Goal: Task Accomplishment & Management: Complete application form

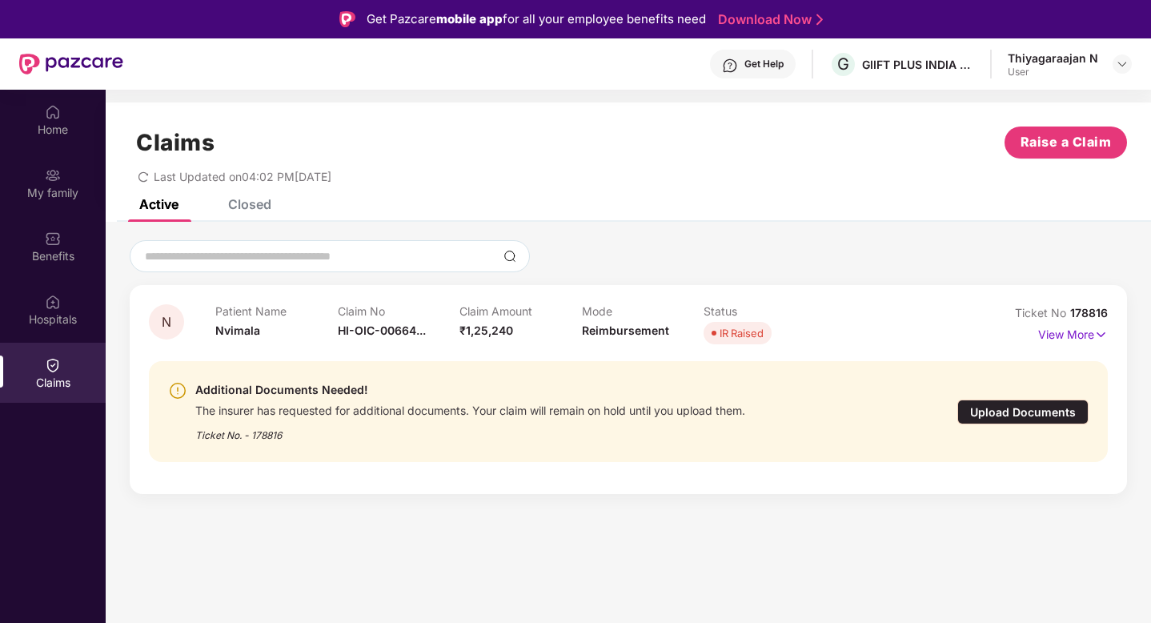
scroll to position [90, 0]
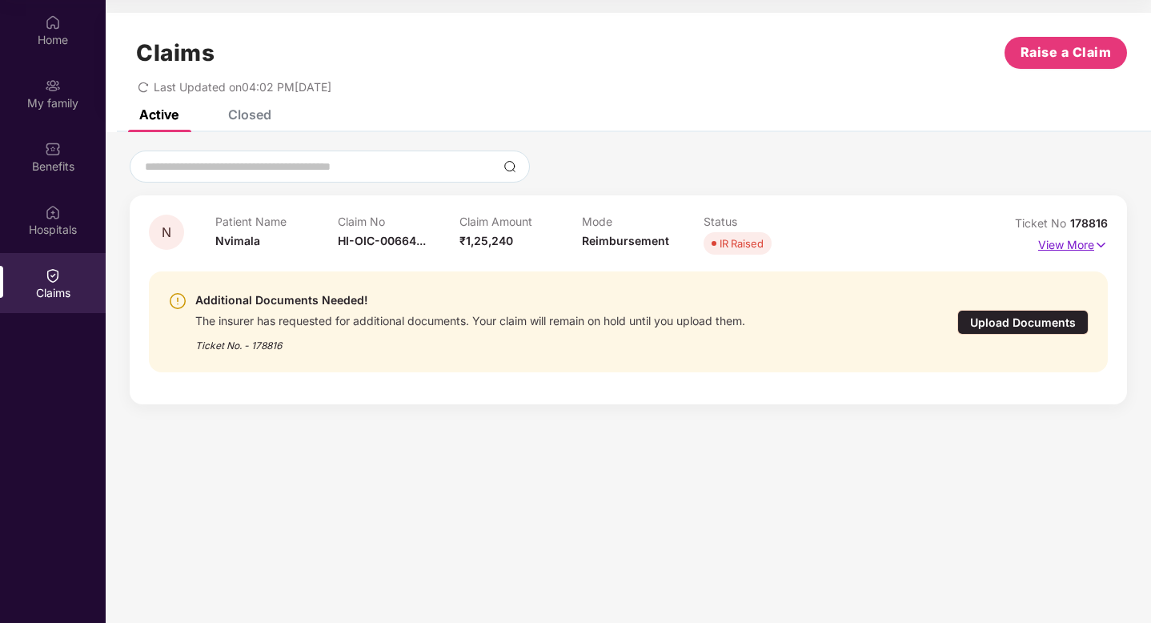
click at [1048, 246] on p "View More" at bounding box center [1073, 243] width 70 height 22
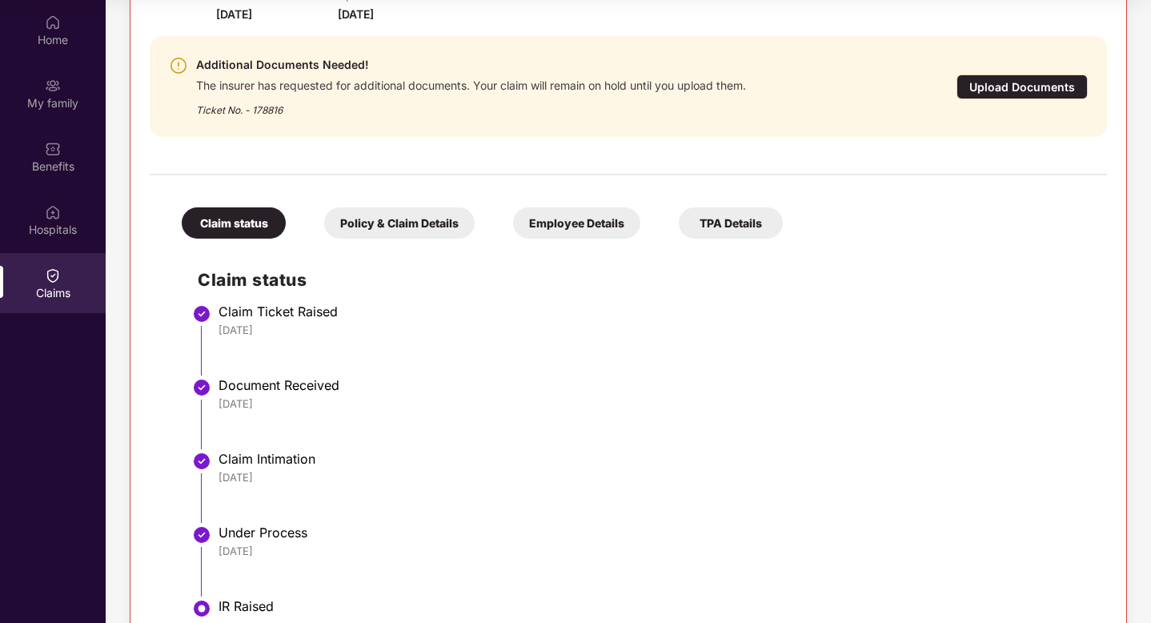
scroll to position [278, 0]
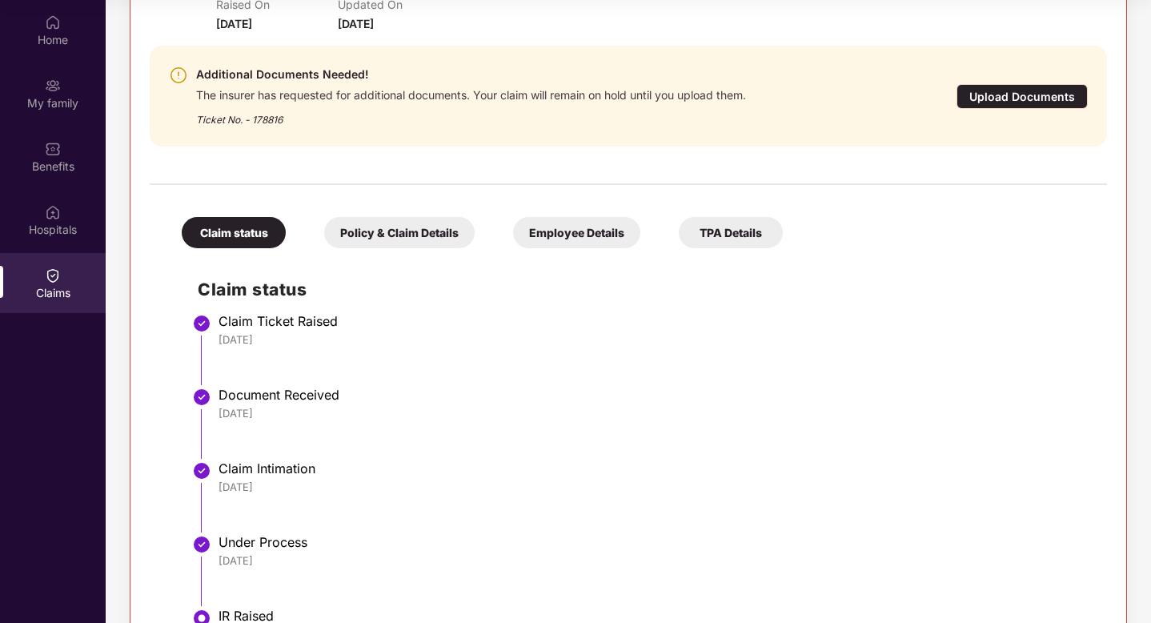
click at [425, 235] on div "Policy & Claim Details" at bounding box center [399, 232] width 150 height 31
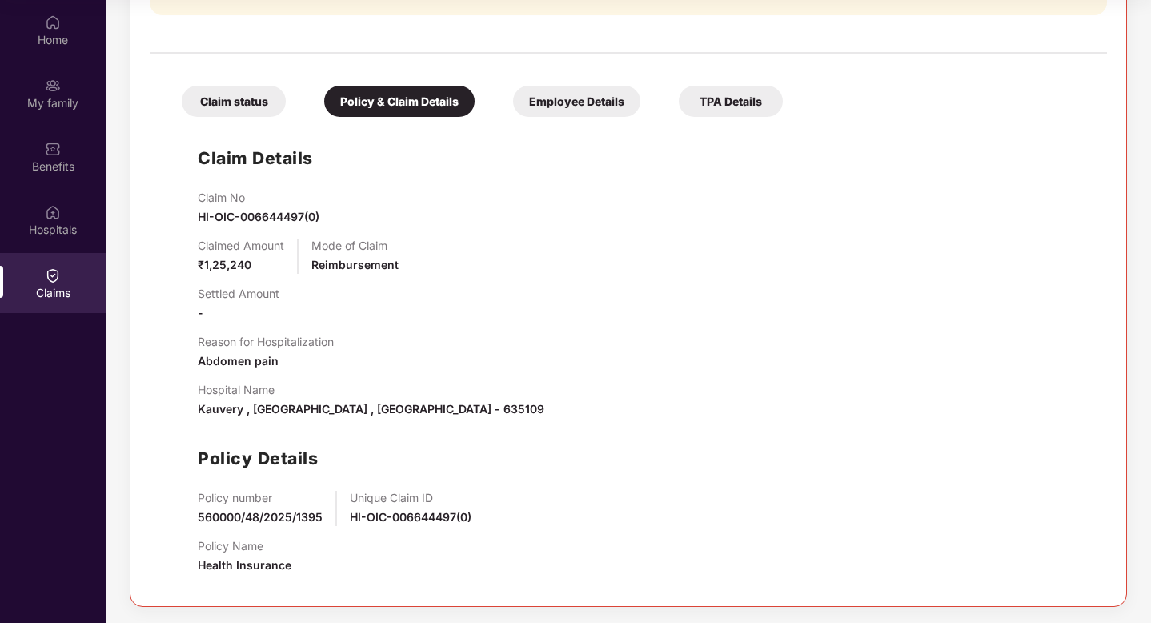
click at [580, 114] on div "Employee Details" at bounding box center [576, 101] width 127 height 31
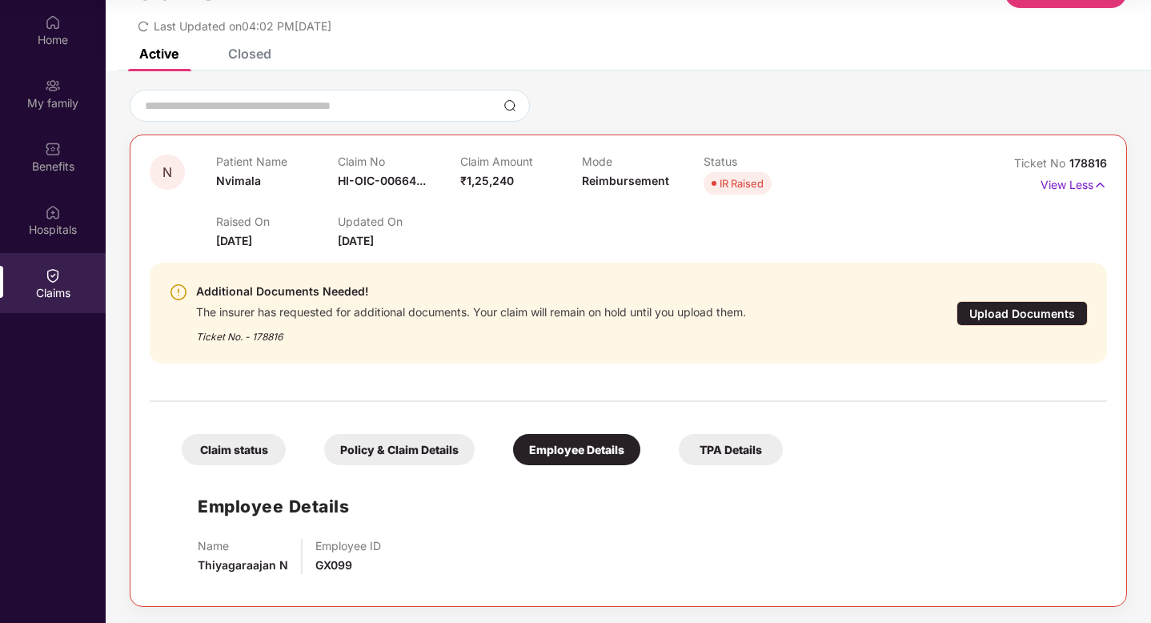
click at [720, 458] on div "TPA Details" at bounding box center [731, 449] width 104 height 31
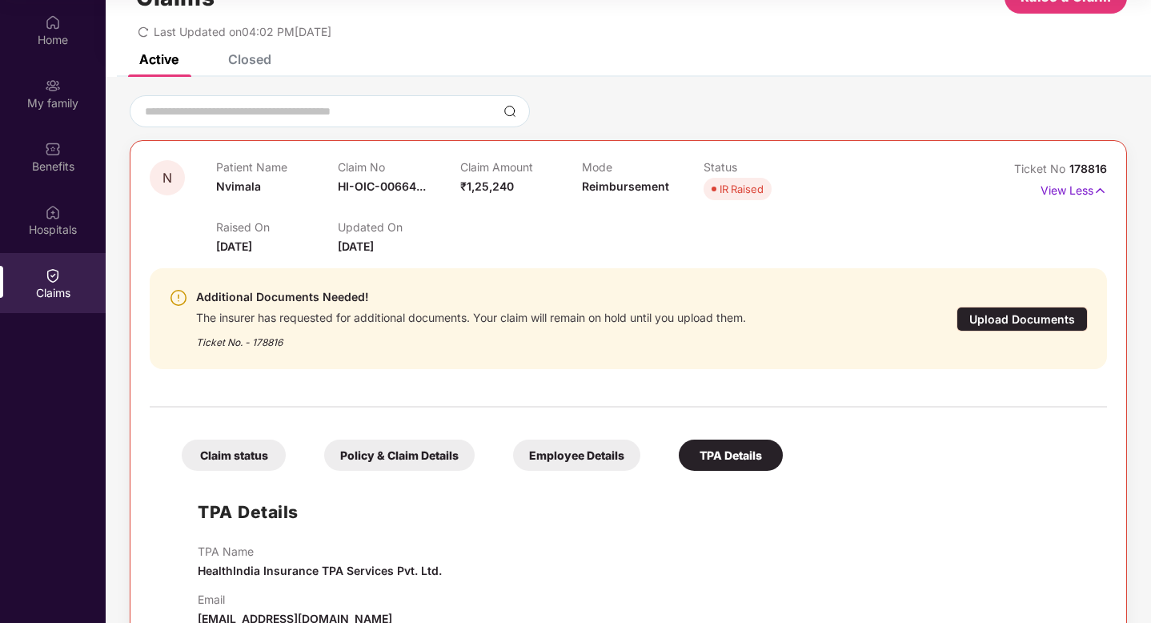
scroll to position [96, 0]
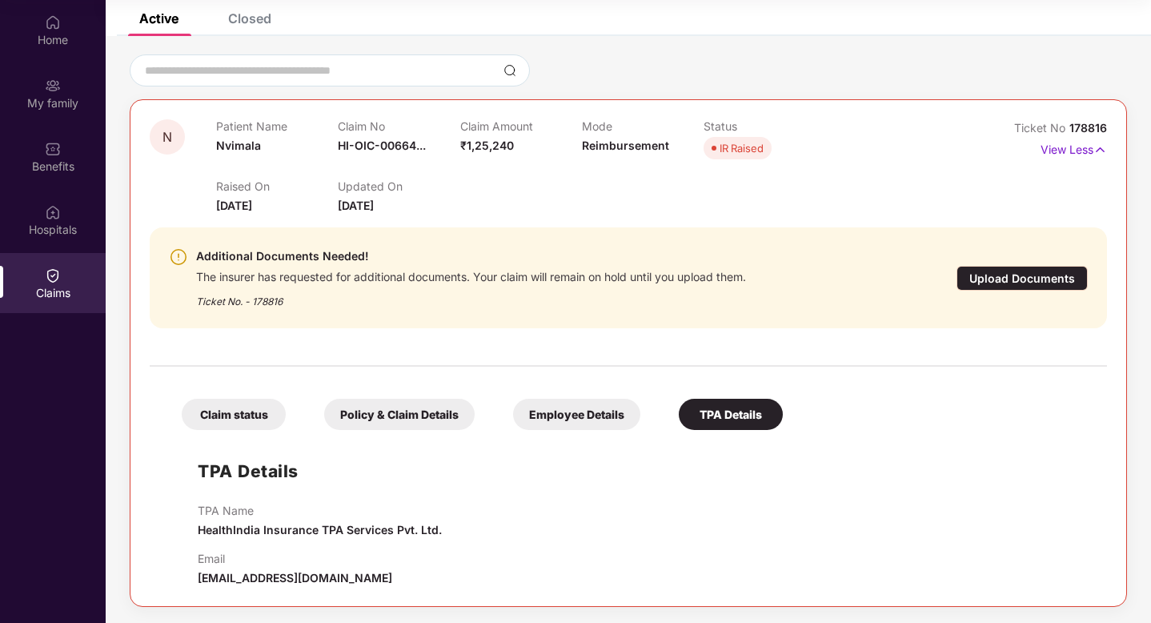
click at [997, 283] on div "Upload Documents" at bounding box center [1022, 278] width 131 height 25
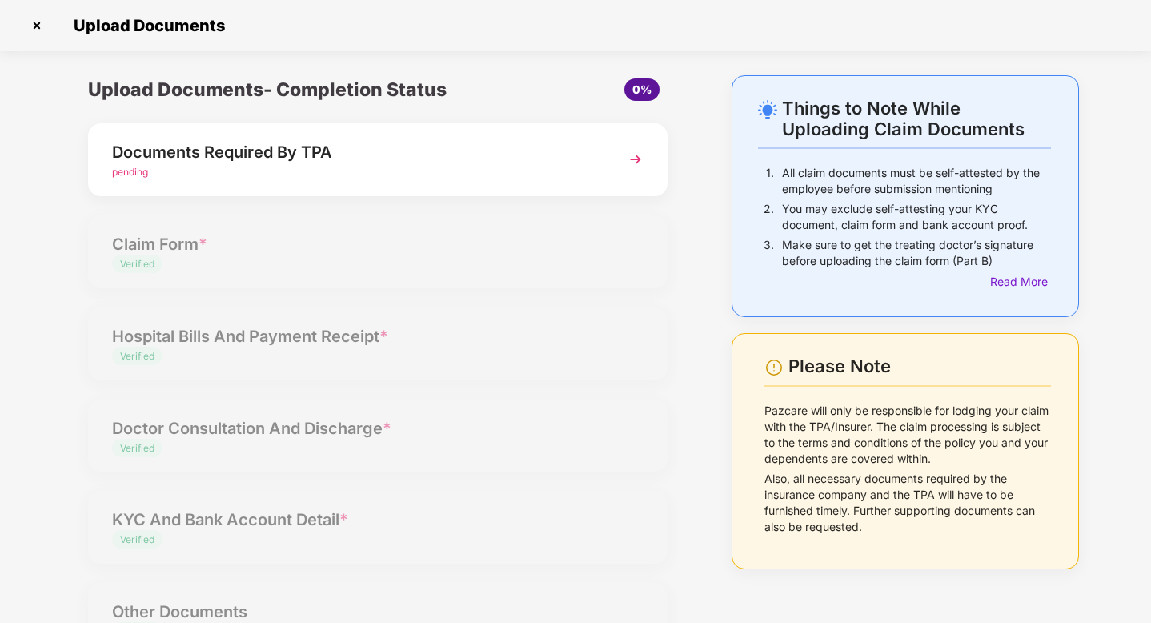
click at [279, 150] on div "Documents Required By TPA" at bounding box center [355, 152] width 487 height 26
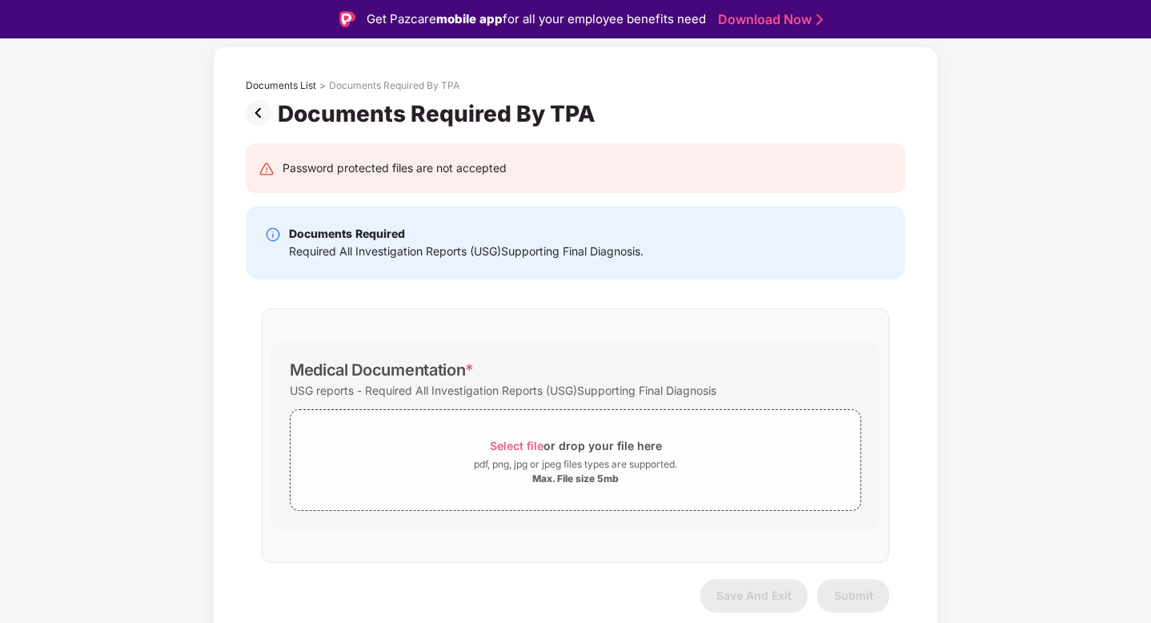
scroll to position [38, 0]
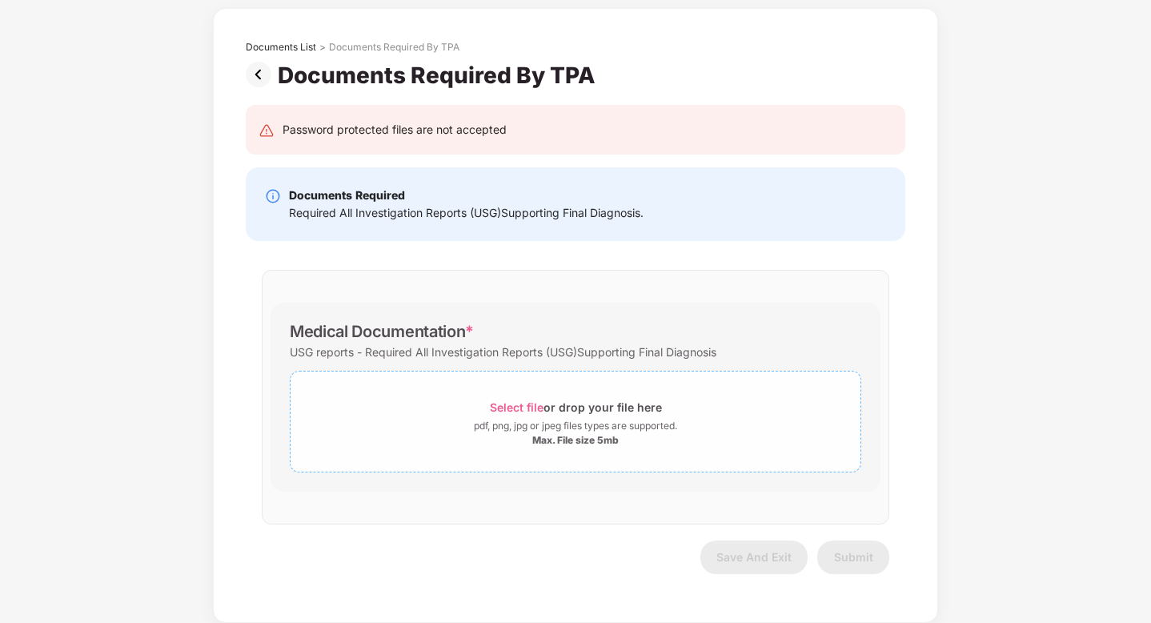
click at [512, 402] on span "Select file" at bounding box center [517, 407] width 54 height 14
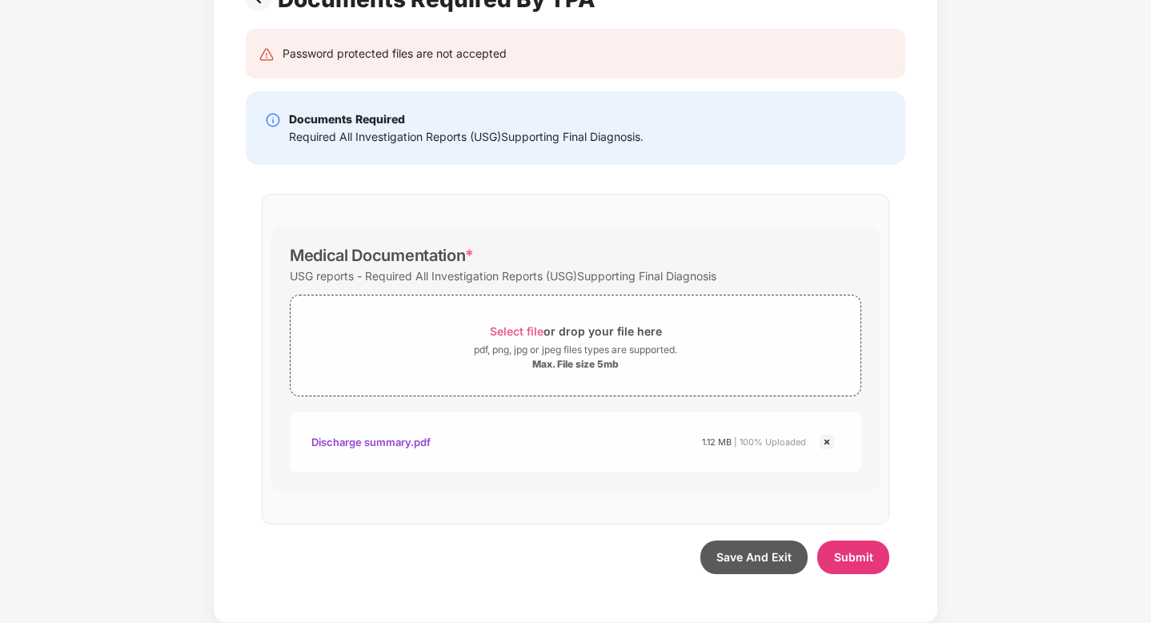
scroll to position [143, 0]
click at [853, 554] on span "Submit" at bounding box center [853, 557] width 39 height 14
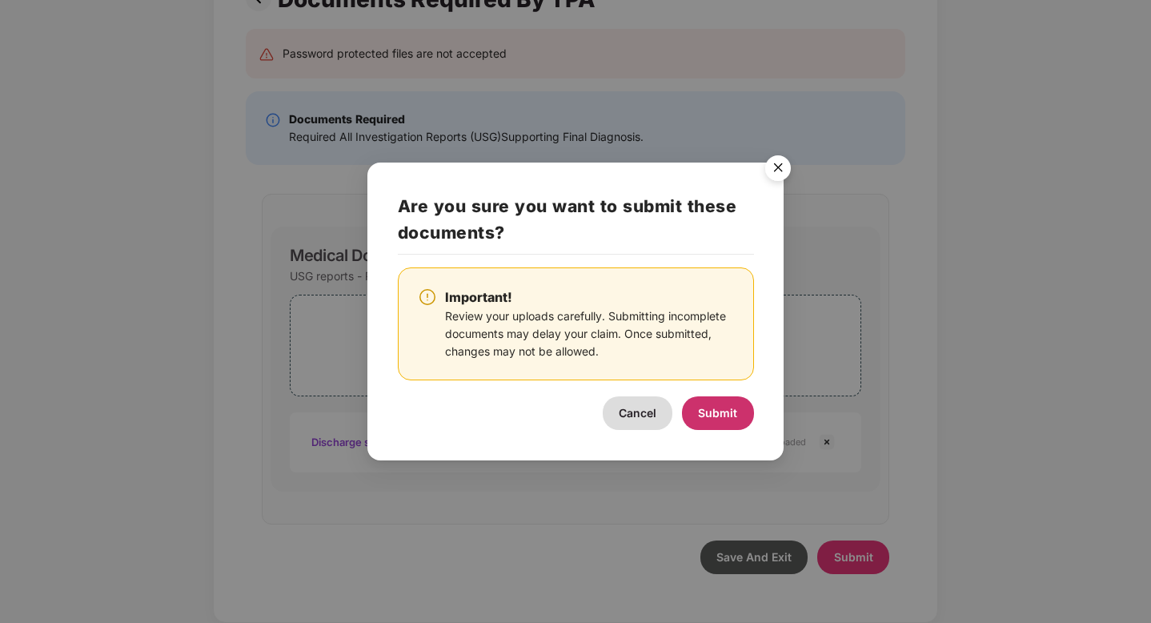
click at [711, 418] on span "Submit" at bounding box center [717, 413] width 39 height 14
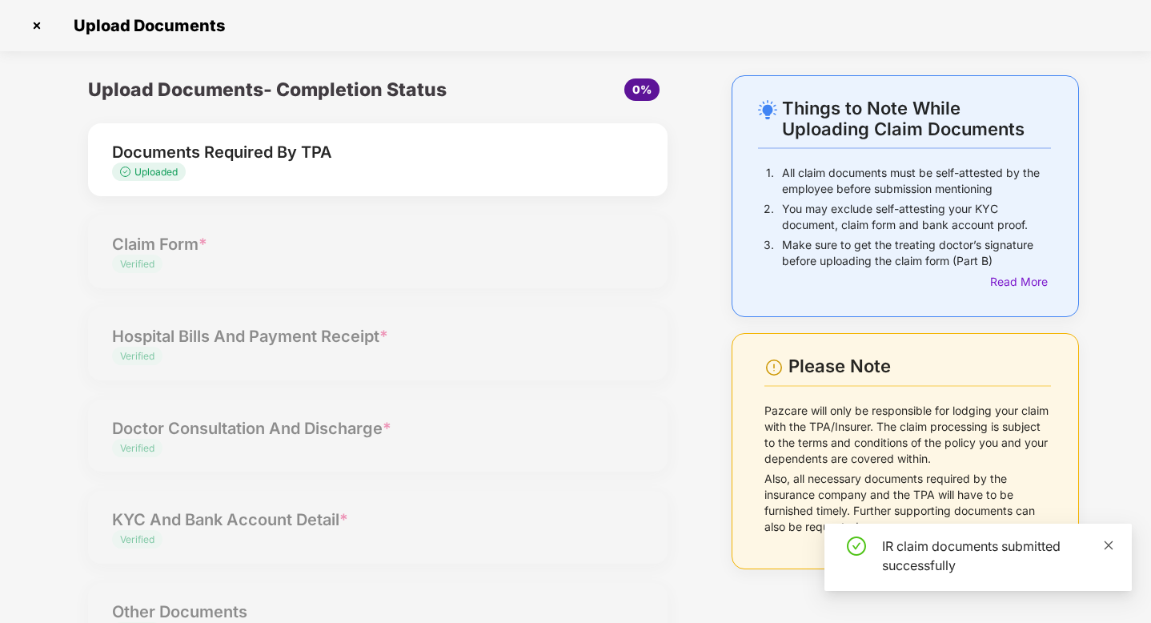
click at [1104, 546] on icon "close" at bounding box center [1108, 545] width 11 height 11
